Goal: Communication & Community: Share content

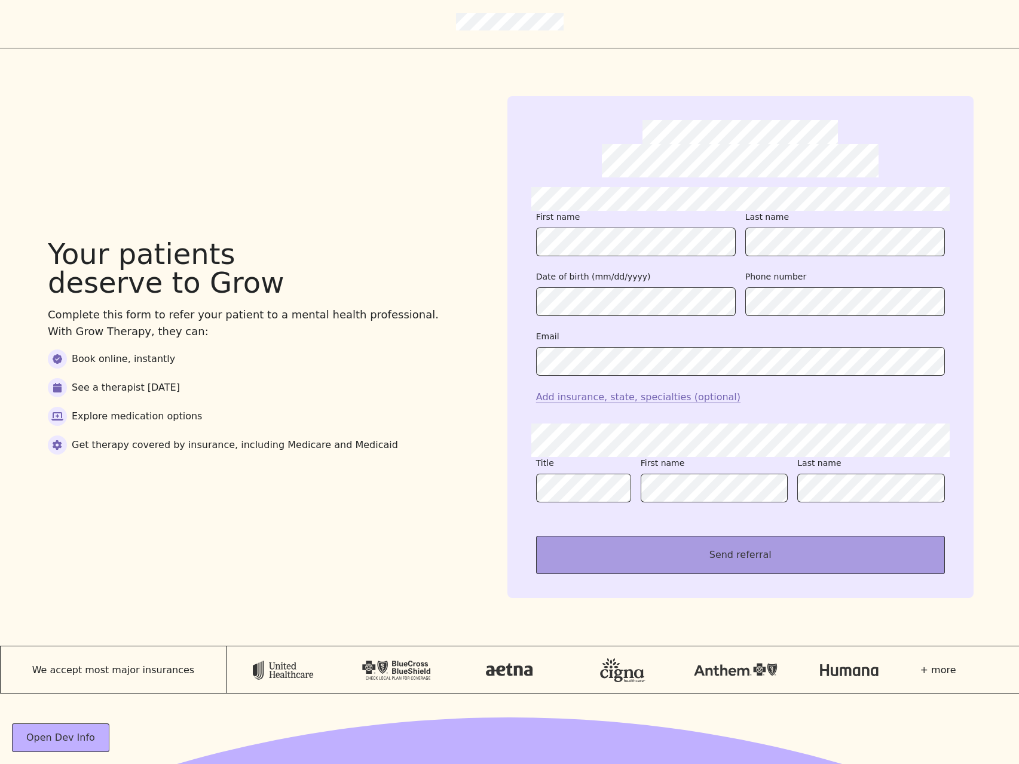
click at [739, 547] on button "Send referral" at bounding box center [740, 555] width 409 height 38
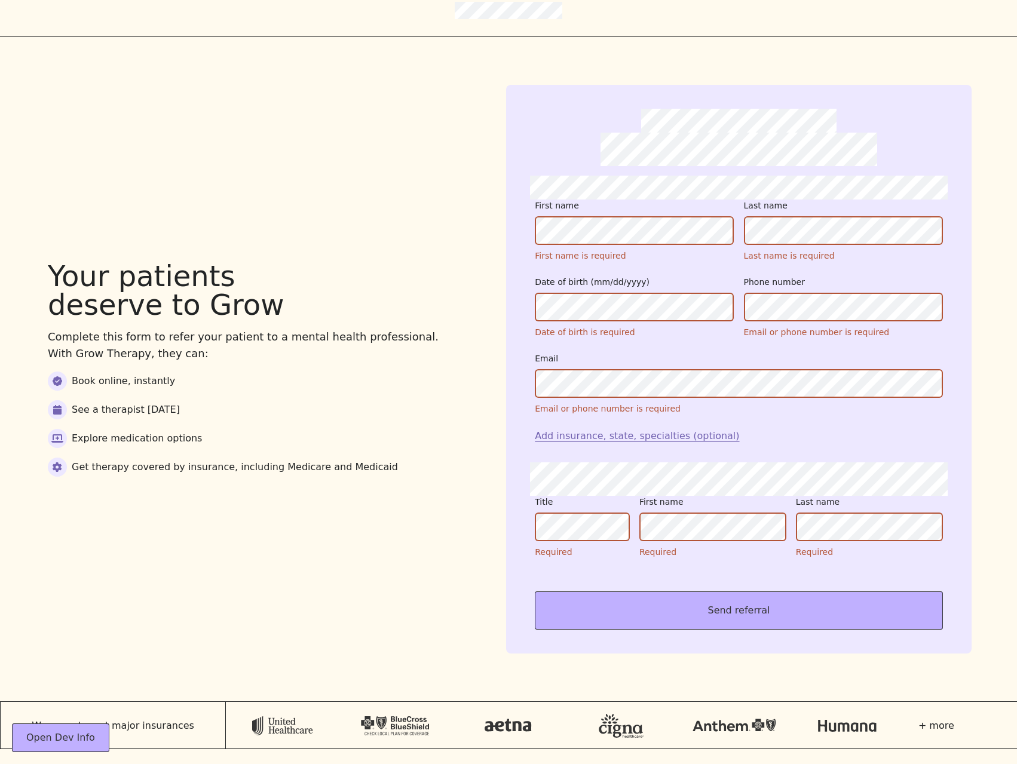
scroll to position [12, 0]
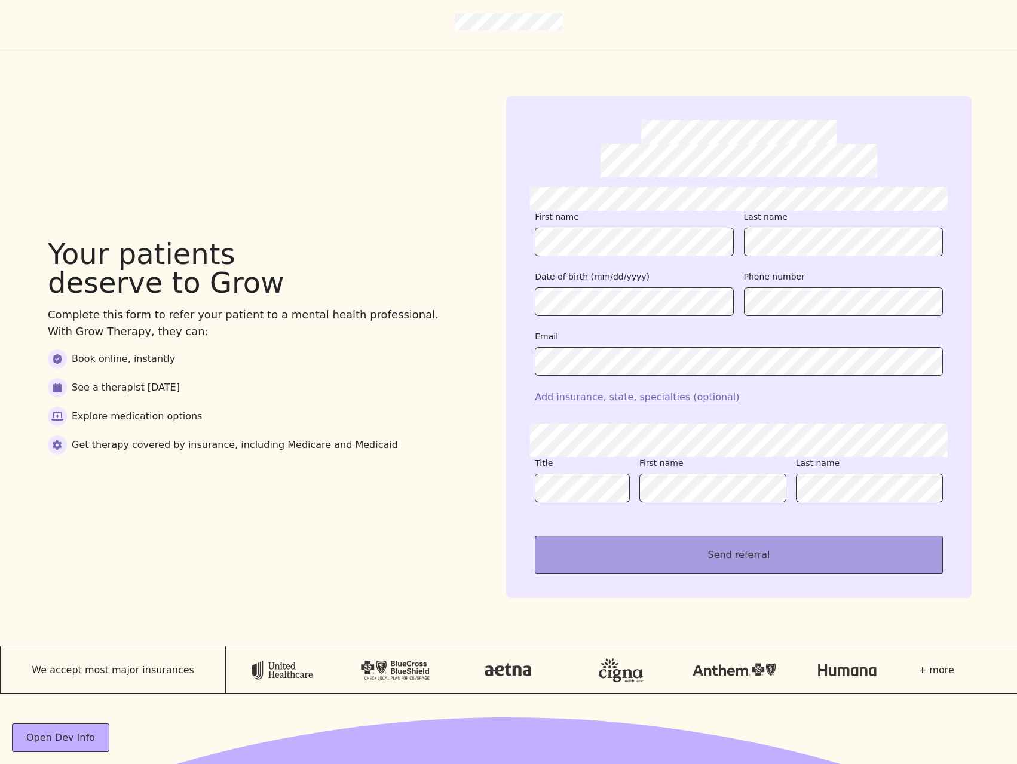
click at [715, 558] on button "Send referral" at bounding box center [739, 555] width 408 height 38
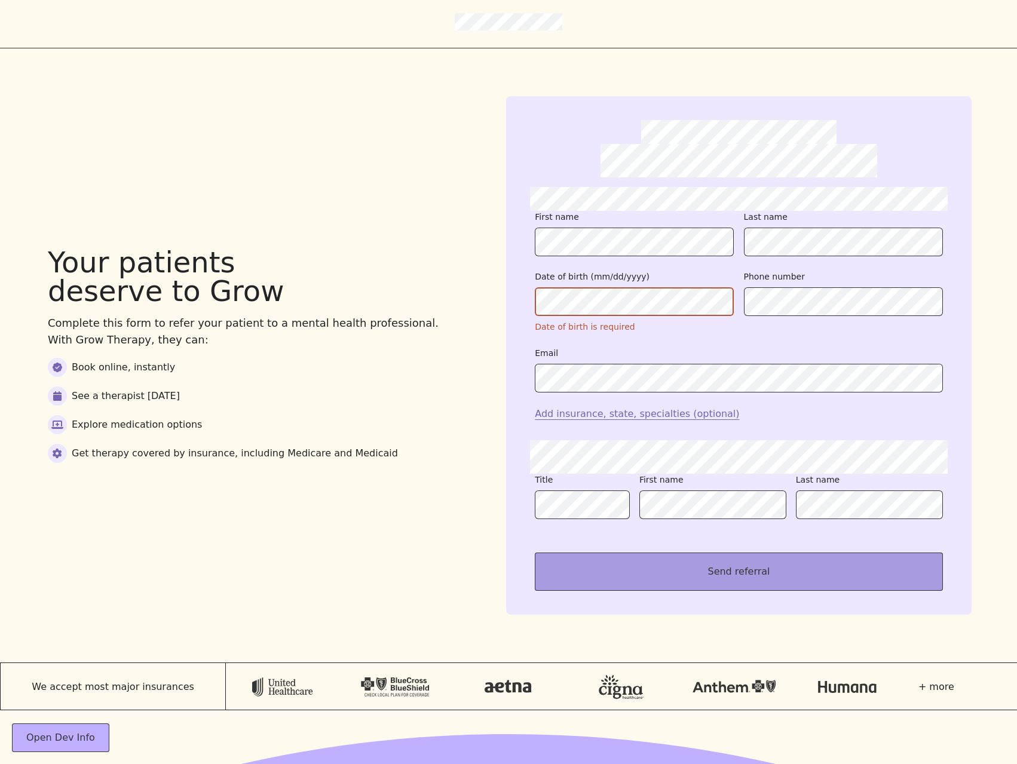
click at [738, 571] on button "Send referral" at bounding box center [739, 572] width 408 height 38
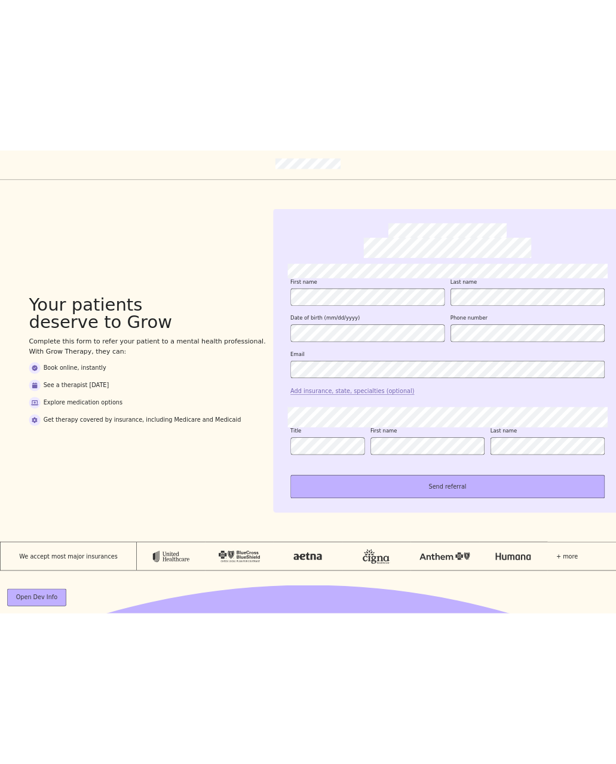
scroll to position [262, 0]
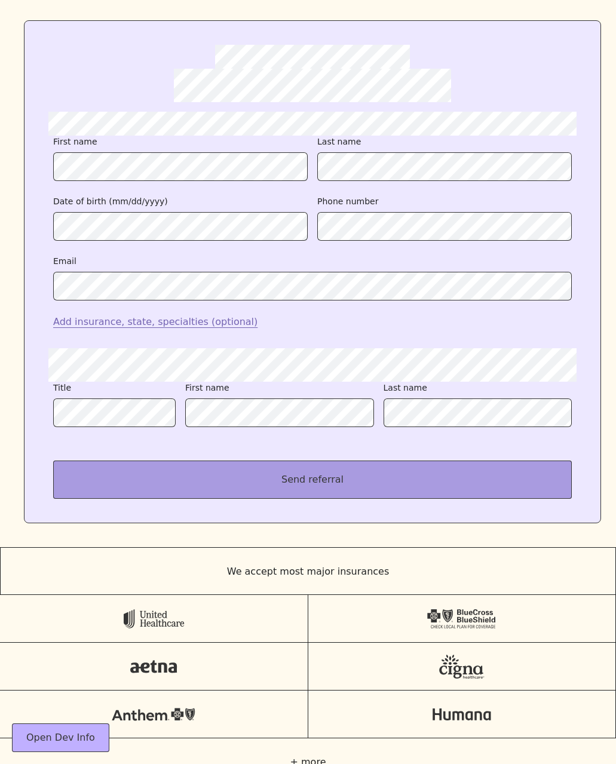
click at [326, 478] on button "Send referral" at bounding box center [312, 480] width 519 height 38
click at [205, 486] on button "Send referral" at bounding box center [312, 480] width 519 height 38
click at [222, 484] on button "Send referral" at bounding box center [312, 480] width 519 height 38
